Goal: Task Accomplishment & Management: Manage account settings

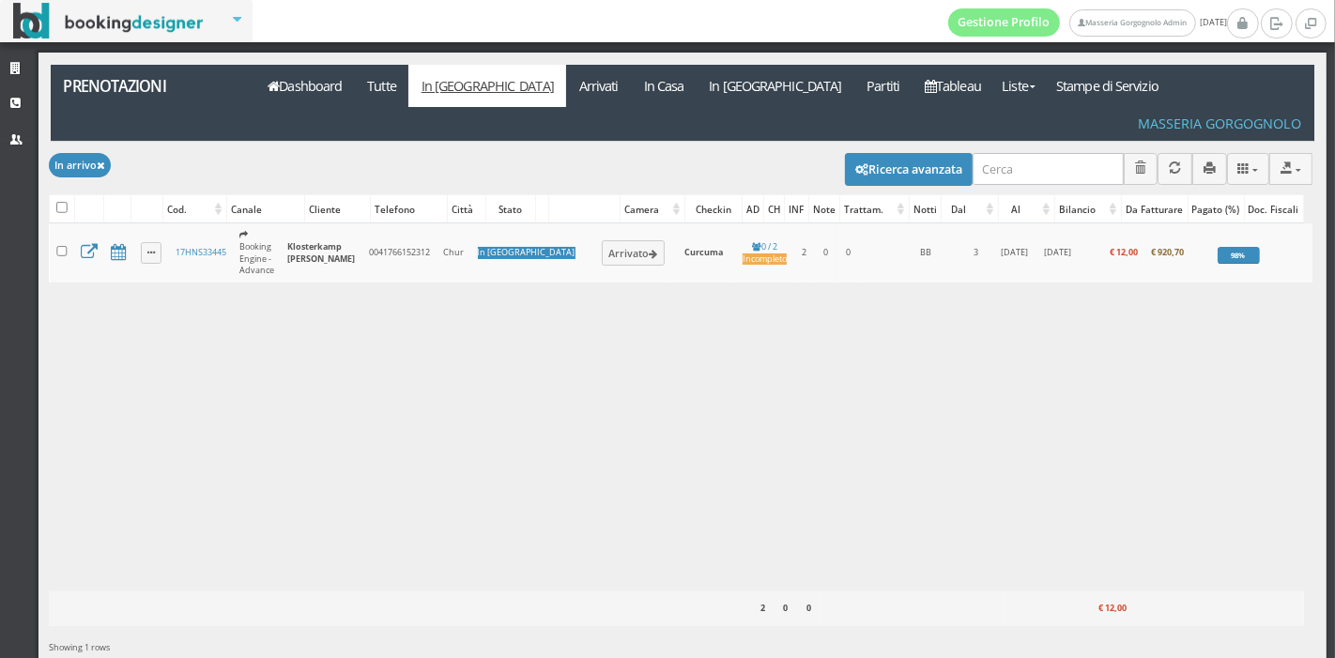
click at [1028, 300] on div "Caricamento in corso Cod. Canale Cliente Telefono Città Stato Camera Checkin AD…" at bounding box center [681, 407] width 1264 height 368
click at [631, 103] on link "In Casa" at bounding box center [664, 86] width 66 height 42
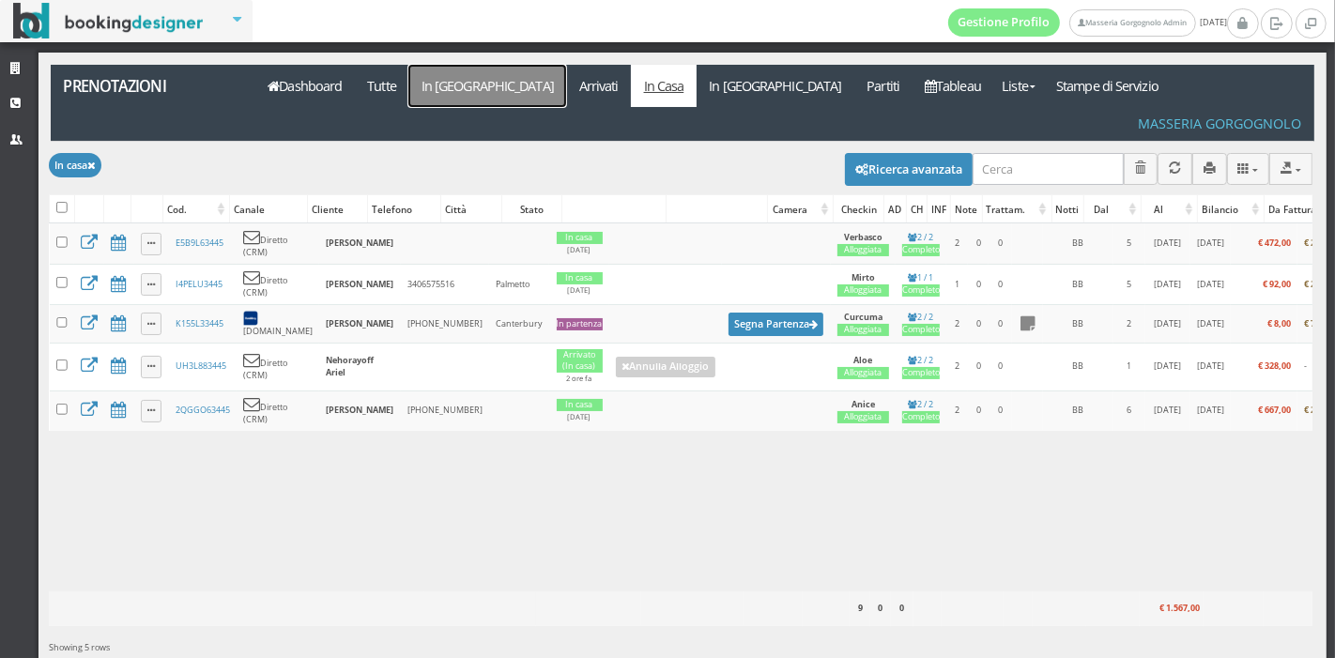
click at [429, 97] on link "In [GEOGRAPHIC_DATA]" at bounding box center [487, 86] width 158 height 42
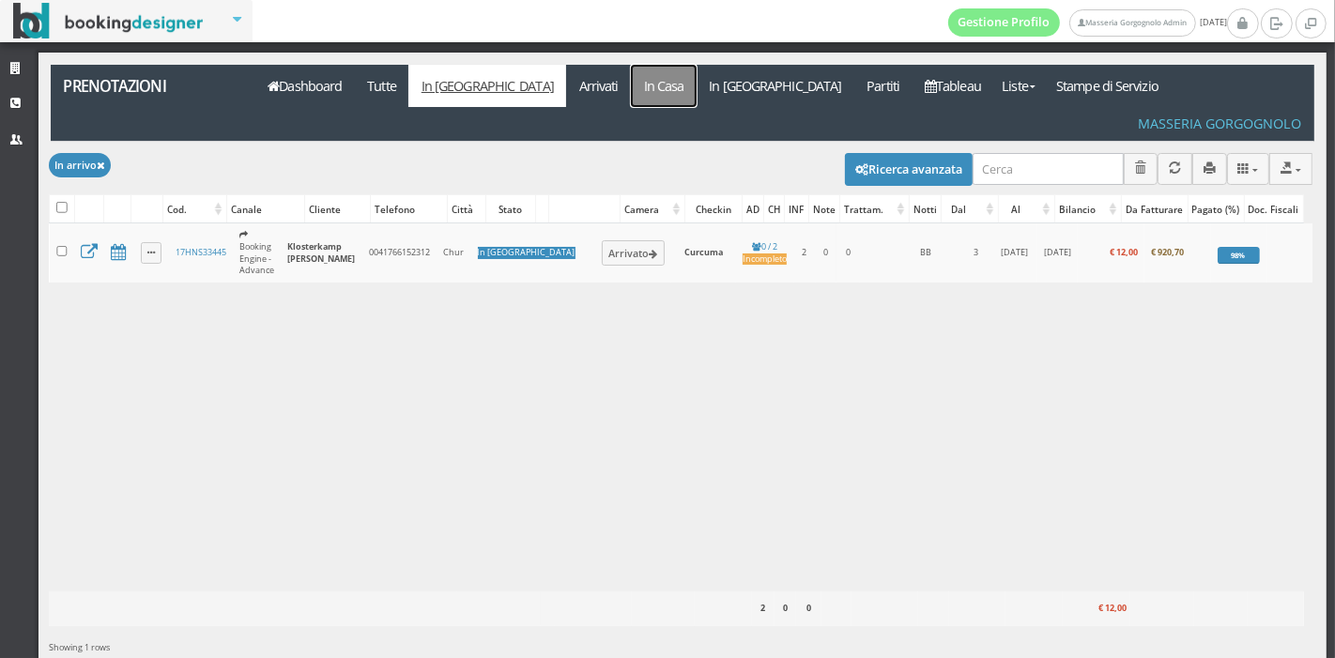
click at [631, 86] on link "In Casa" at bounding box center [664, 86] width 66 height 42
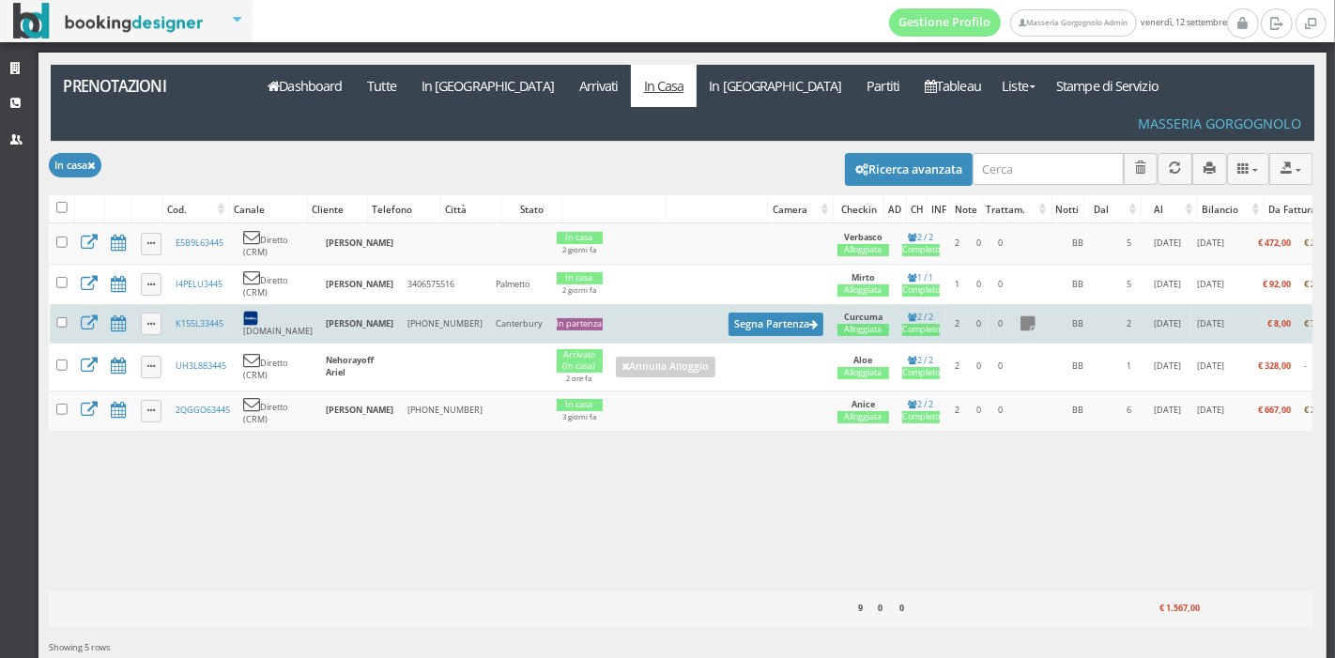
scroll to position [0, 78]
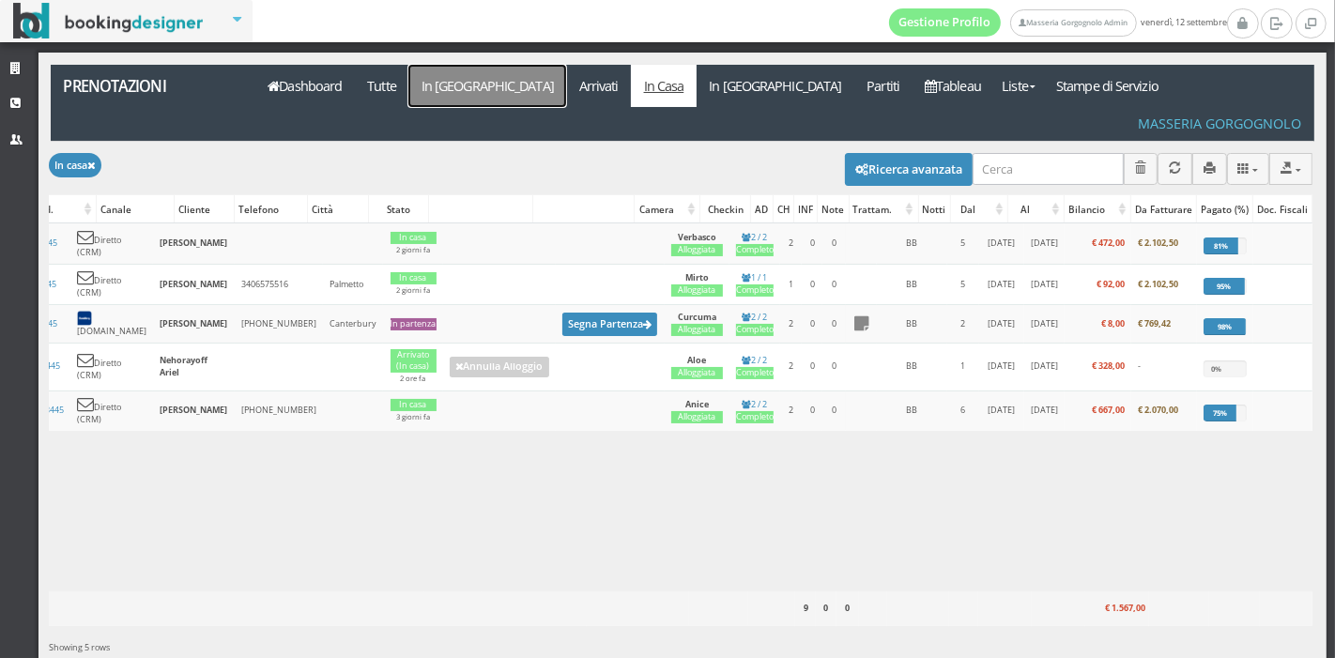
click at [457, 89] on link "In [GEOGRAPHIC_DATA]" at bounding box center [487, 86] width 158 height 42
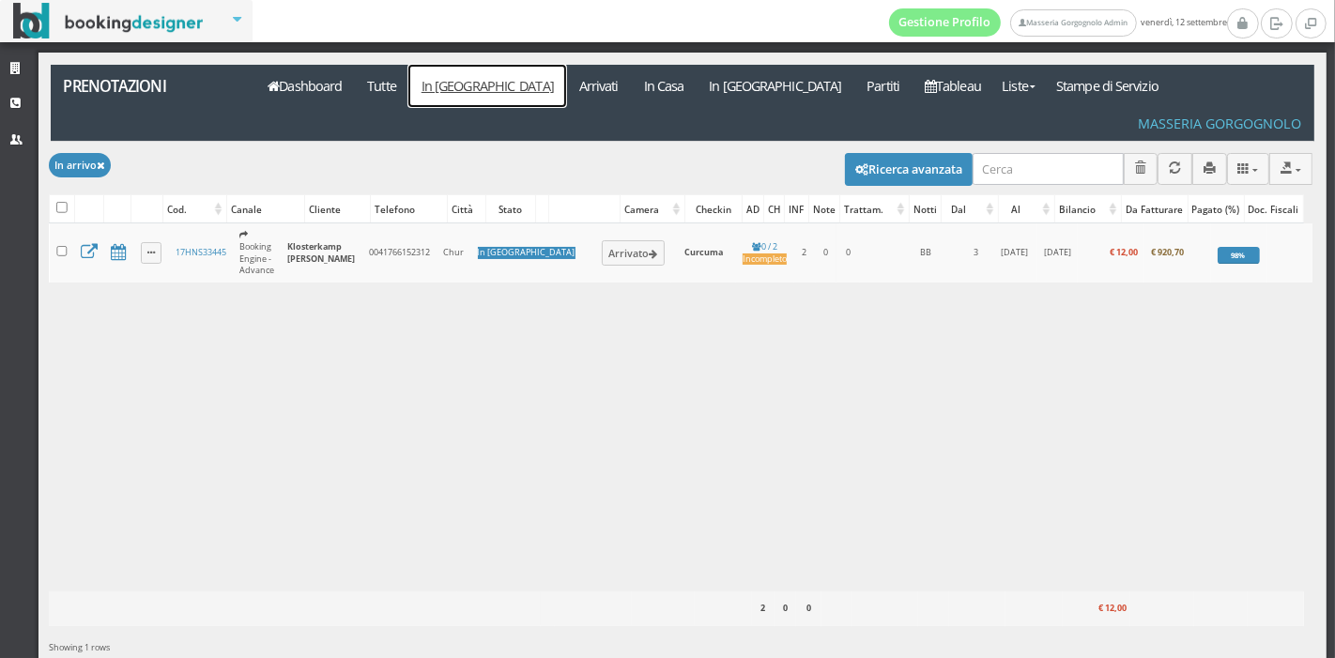
click at [453, 75] on link "In Arrivo" at bounding box center [487, 86] width 158 height 42
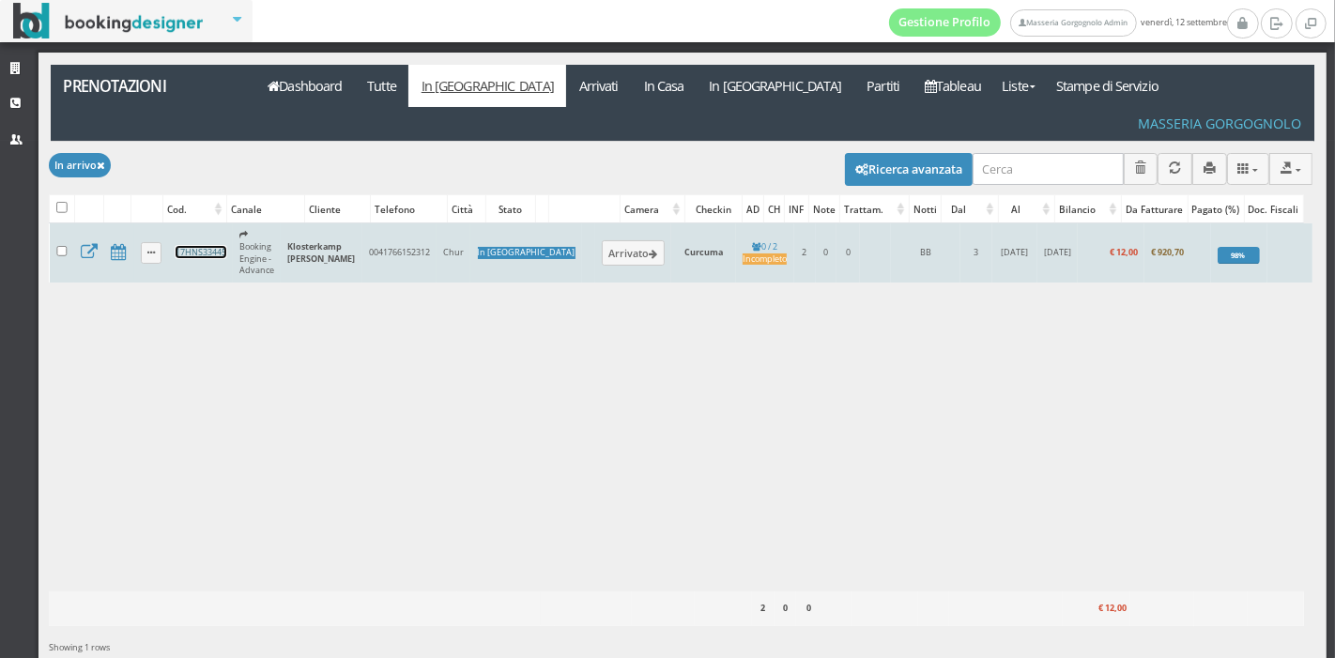
click at [211, 246] on link "17HNS33445" at bounding box center [201, 252] width 51 height 12
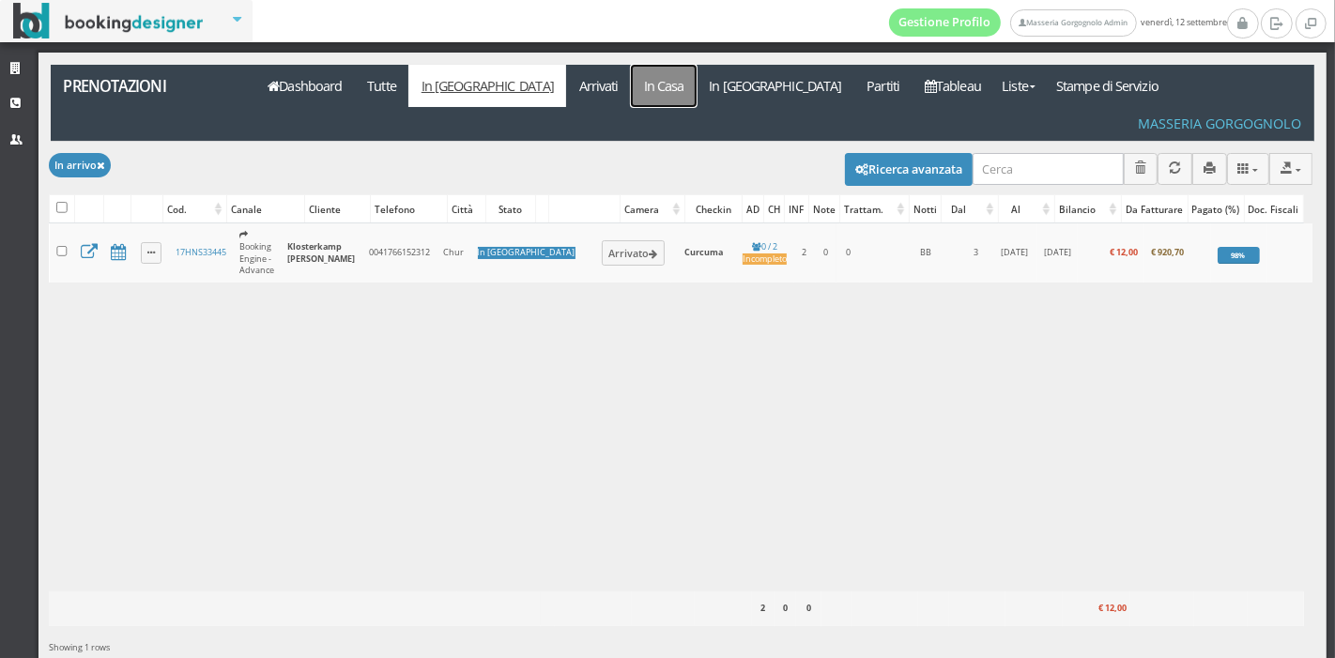
click at [631, 84] on link "In Casa" at bounding box center [664, 86] width 66 height 42
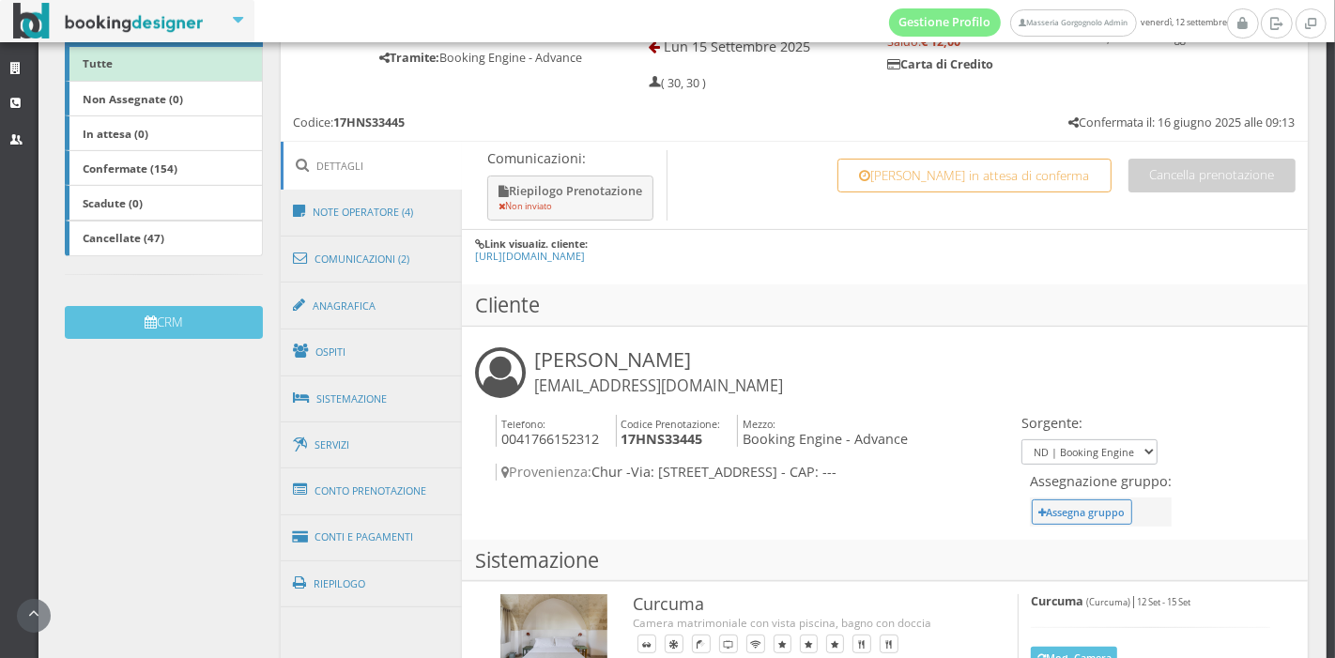
scroll to position [362, 0]
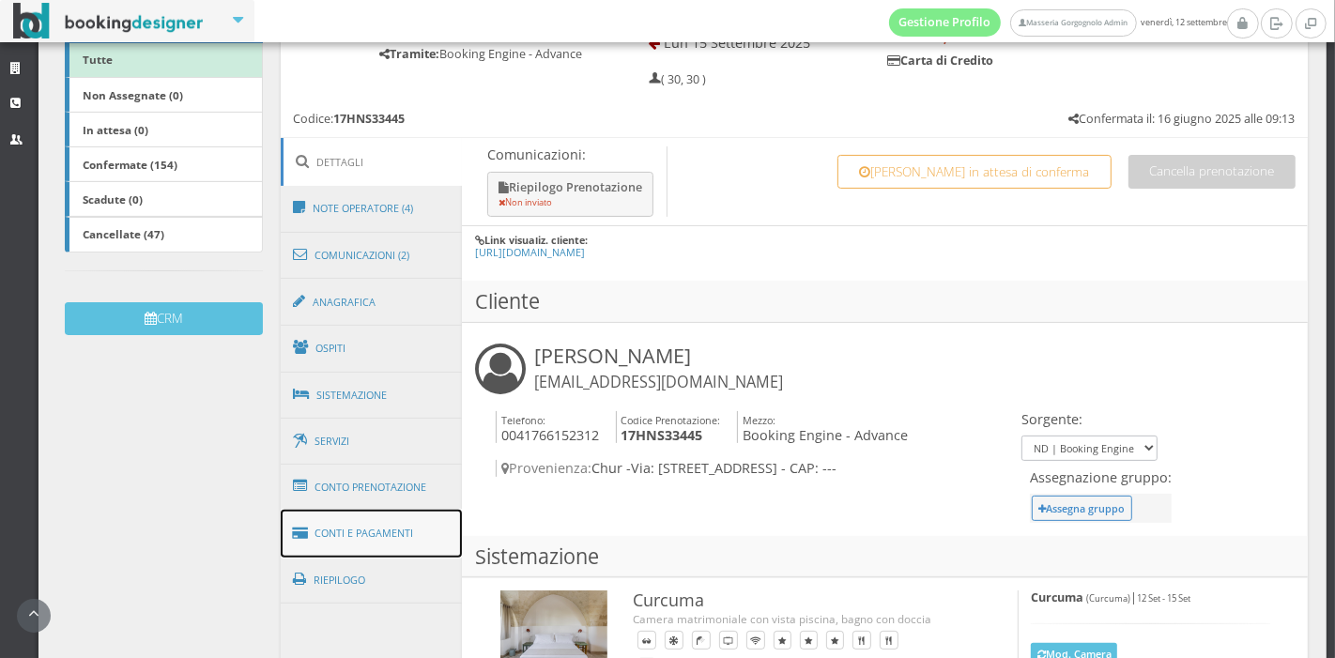
click at [366, 531] on link "Conti e Pagamenti" at bounding box center [372, 534] width 182 height 48
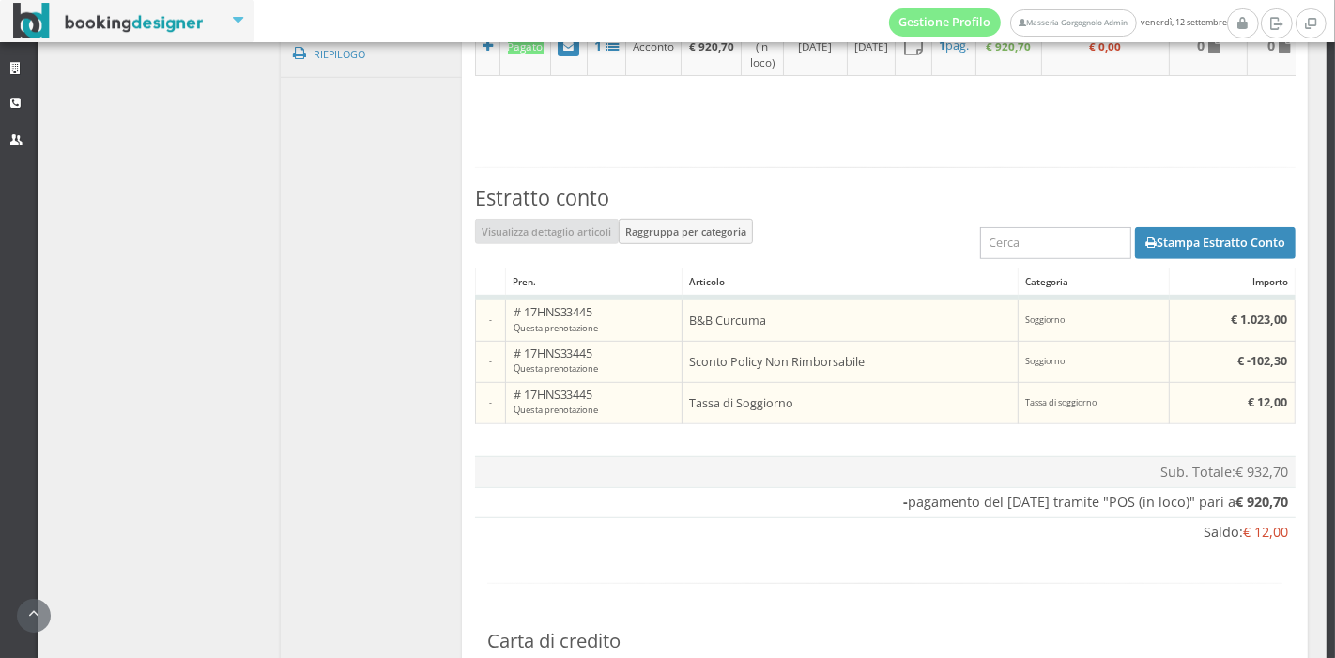
scroll to position [969, 0]
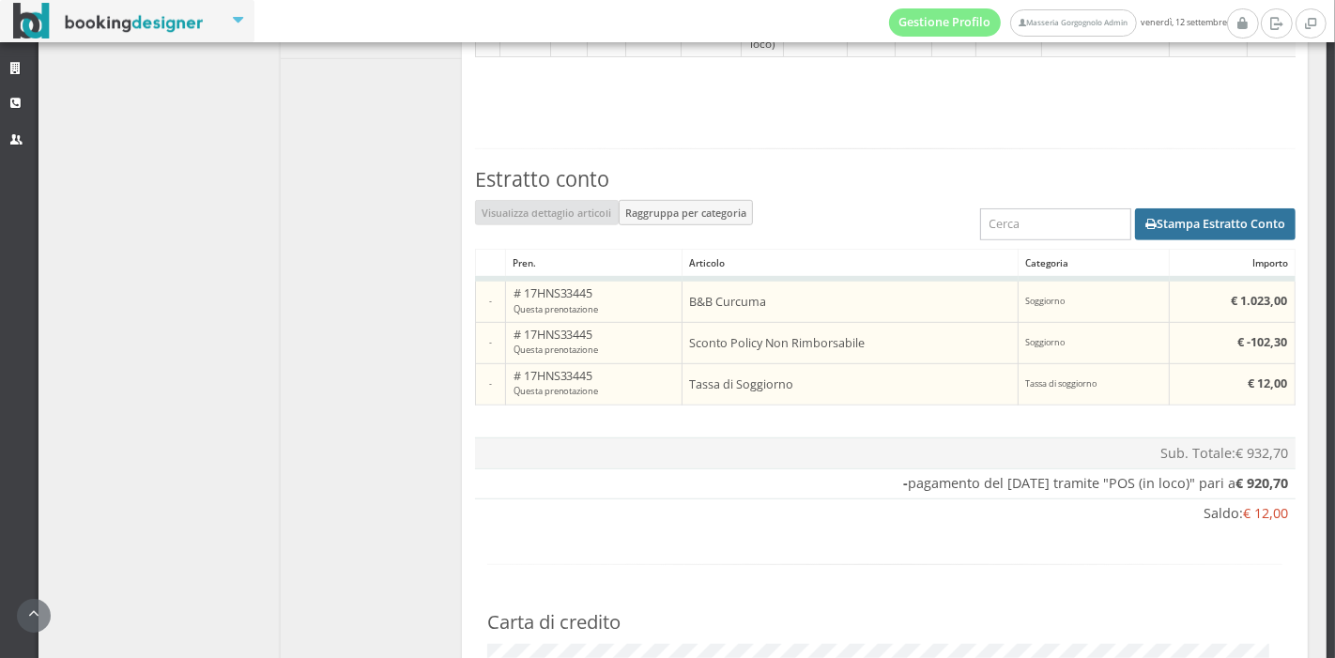
click at [1152, 231] on button "Stampa Estratto Conto" at bounding box center [1215, 224] width 161 height 32
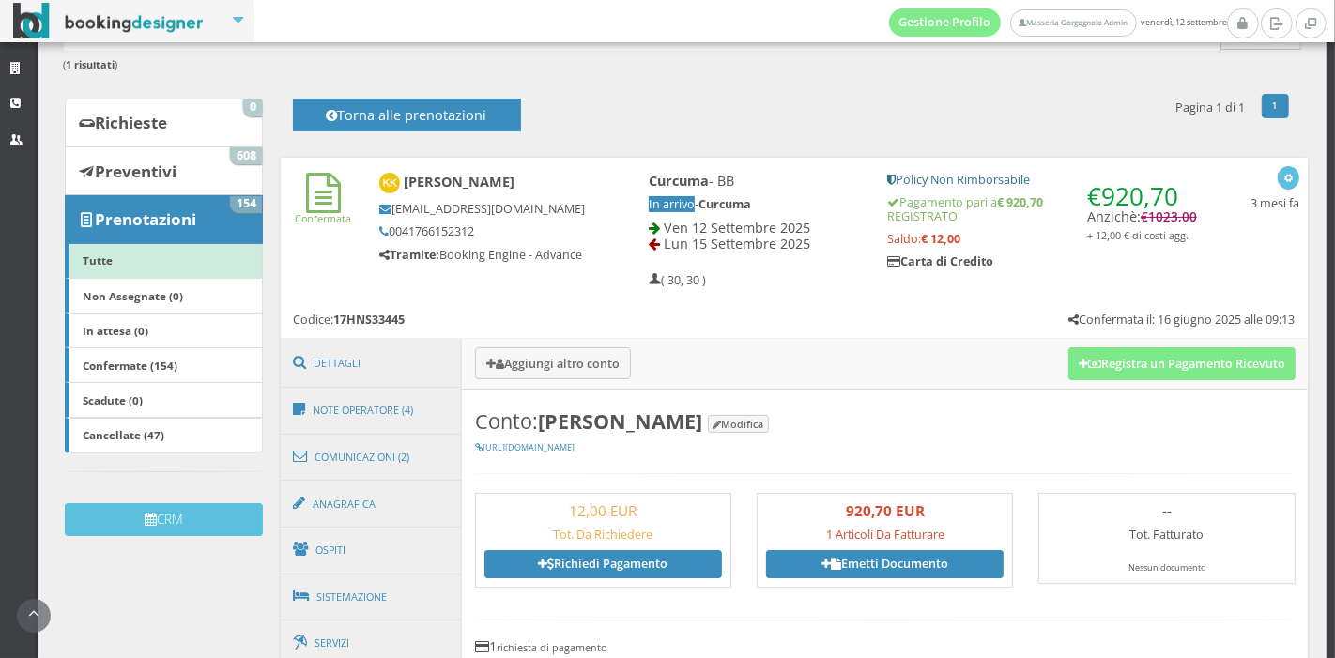
scroll to position [131, 0]
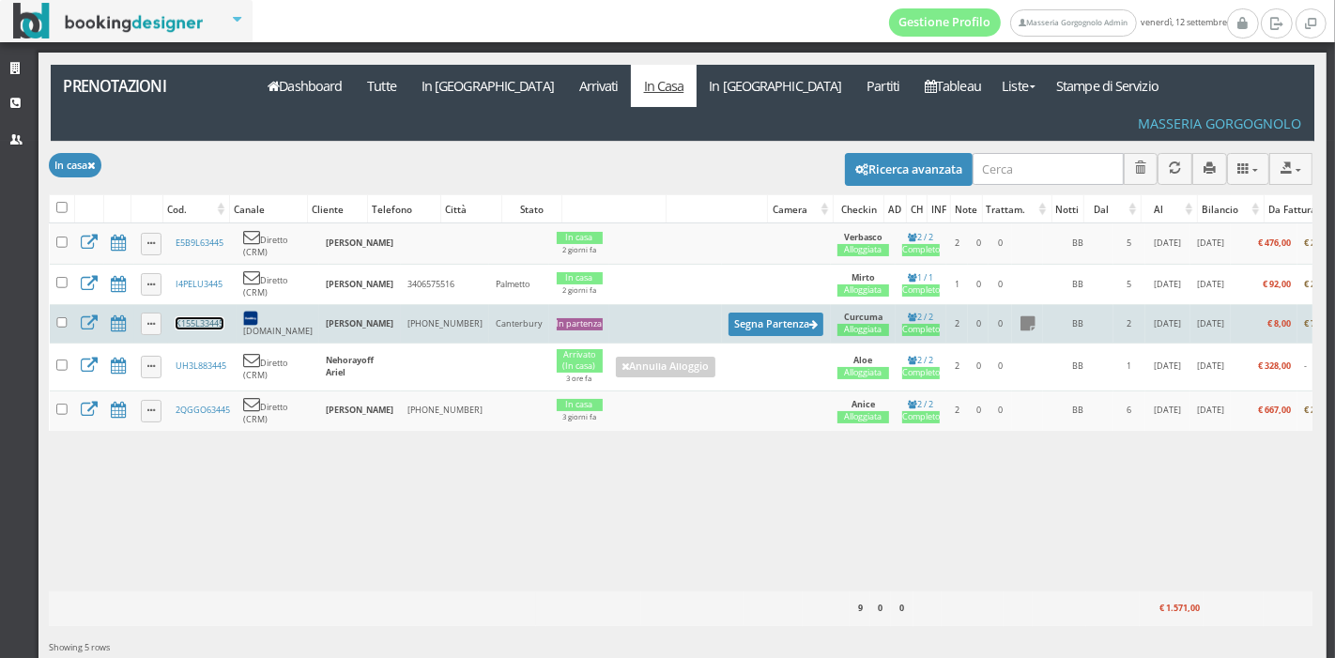
click at [190, 317] on link "K155L33445" at bounding box center [200, 323] width 48 height 12
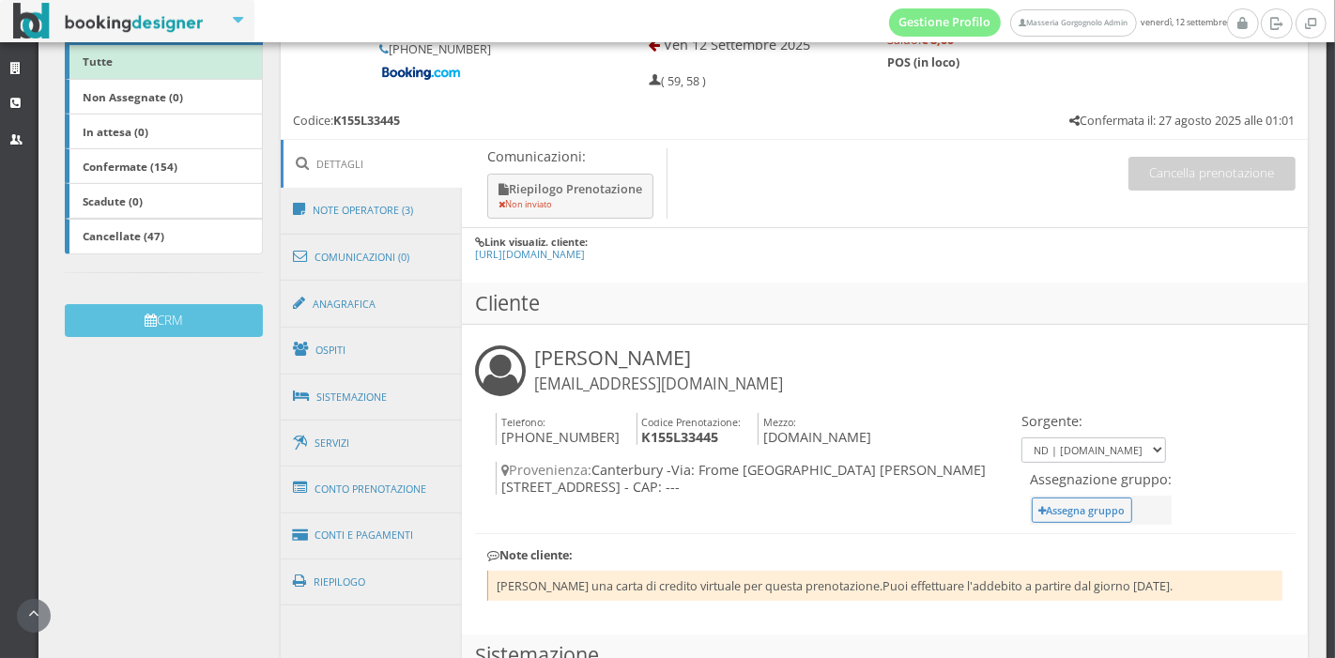
scroll to position [368, 0]
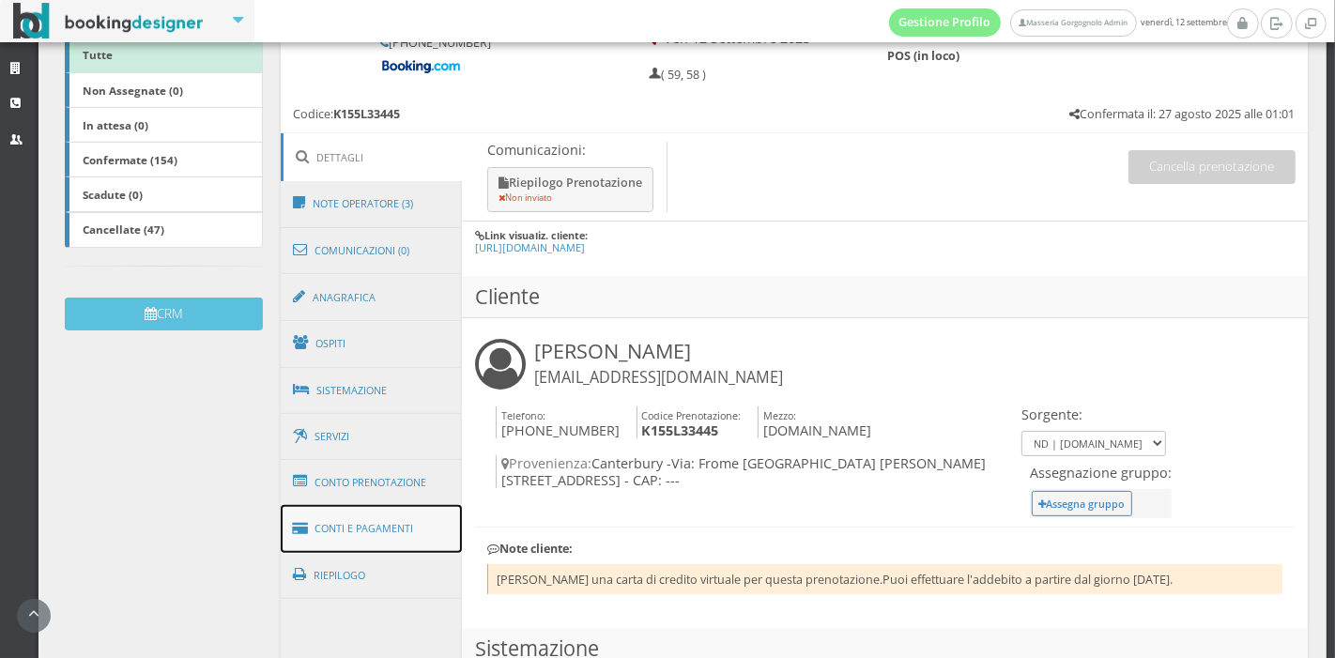
click at [385, 532] on link "Conti e Pagamenti" at bounding box center [372, 529] width 182 height 48
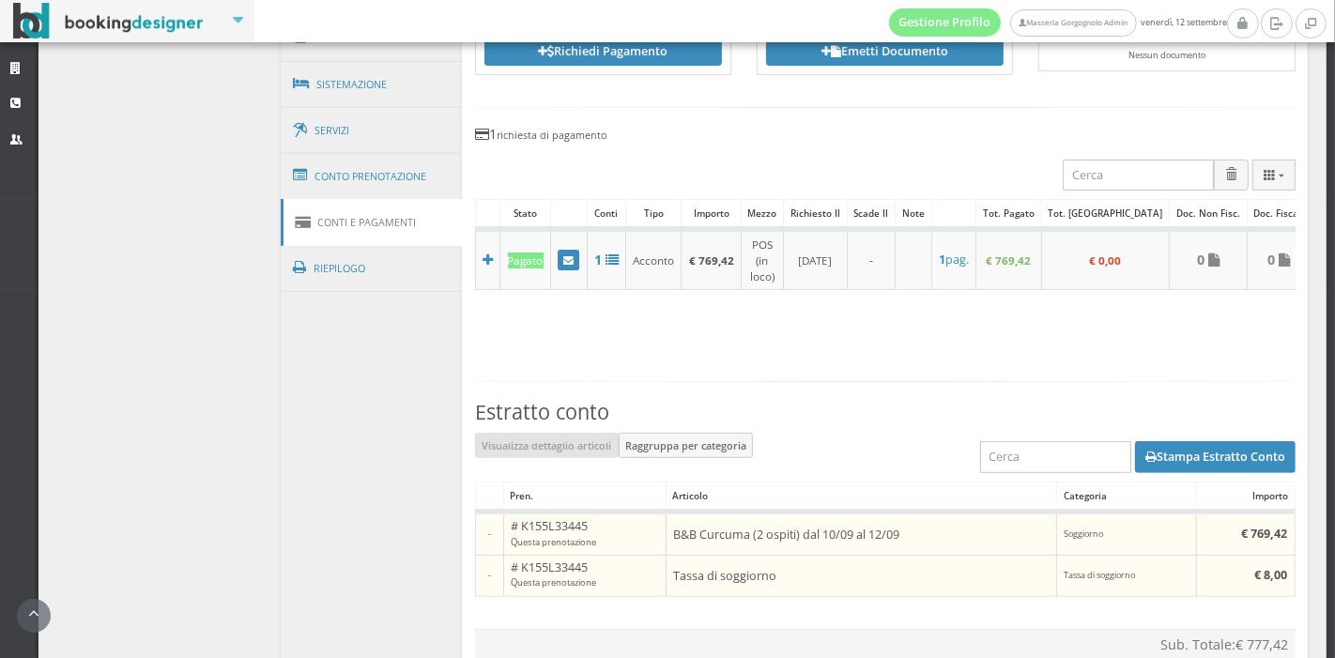
scroll to position [713, 0]
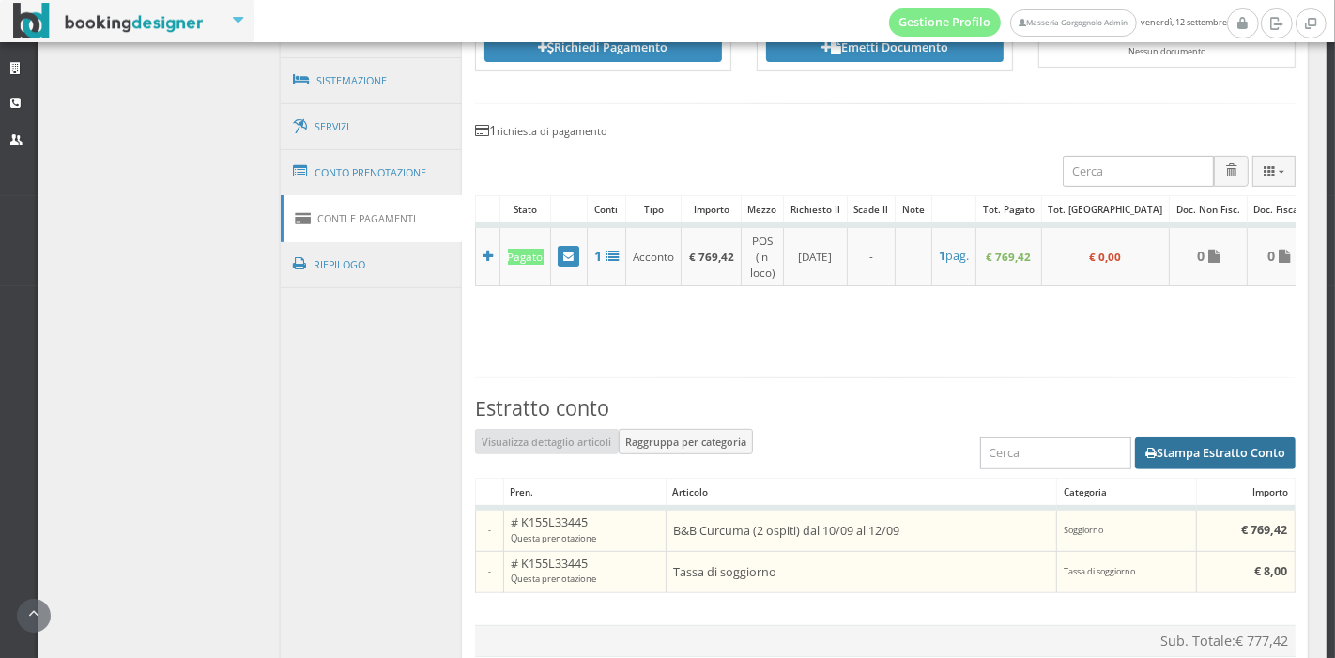
click at [1142, 441] on button "Stampa Estratto Conto" at bounding box center [1215, 453] width 161 height 32
